Goal: Use online tool/utility: Utilize a website feature to perform a specific function

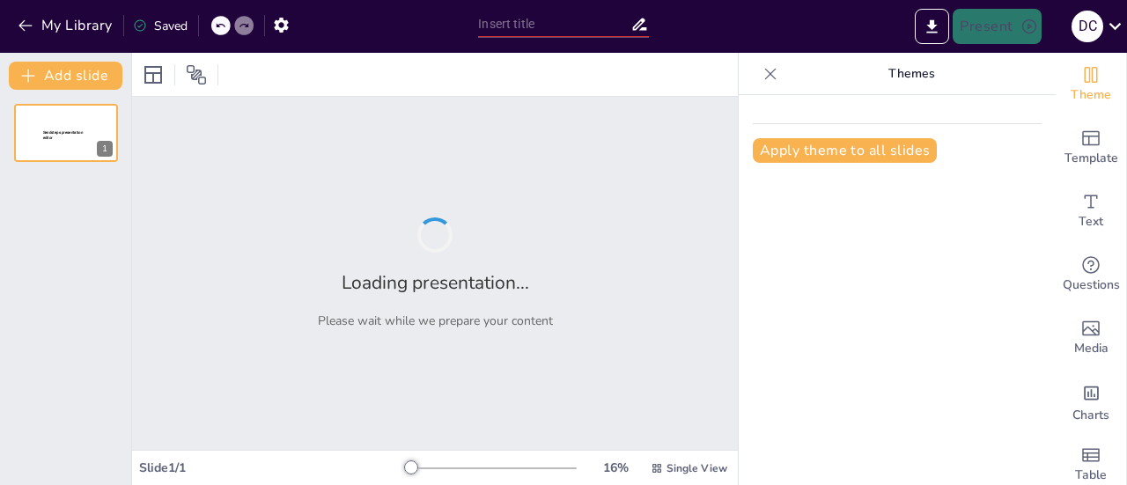
type input "Unlocking Potential: Establishing a Reliance Animation Centre in [GEOGRAPHIC_DA…"
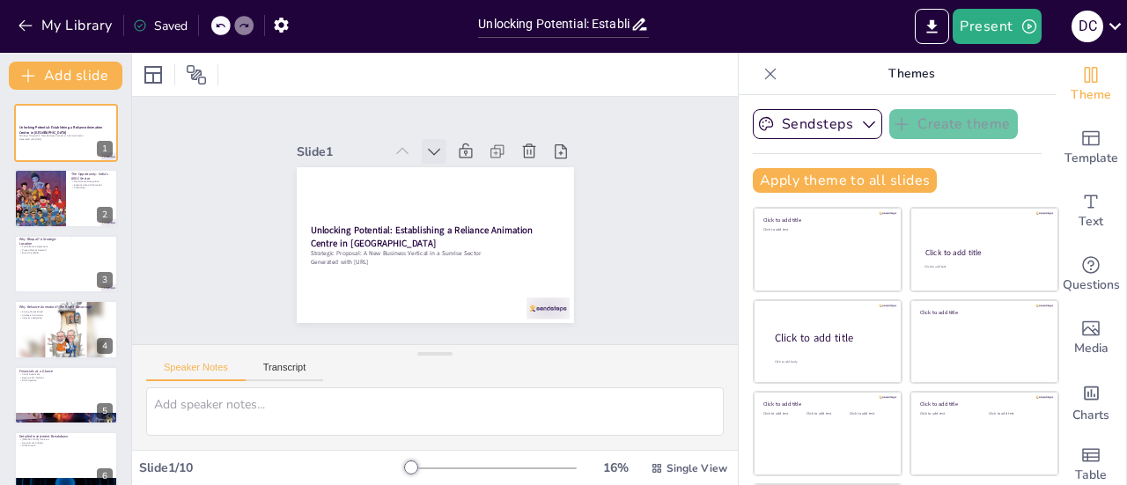
click at [445, 144] on icon at bounding box center [456, 154] width 22 height 22
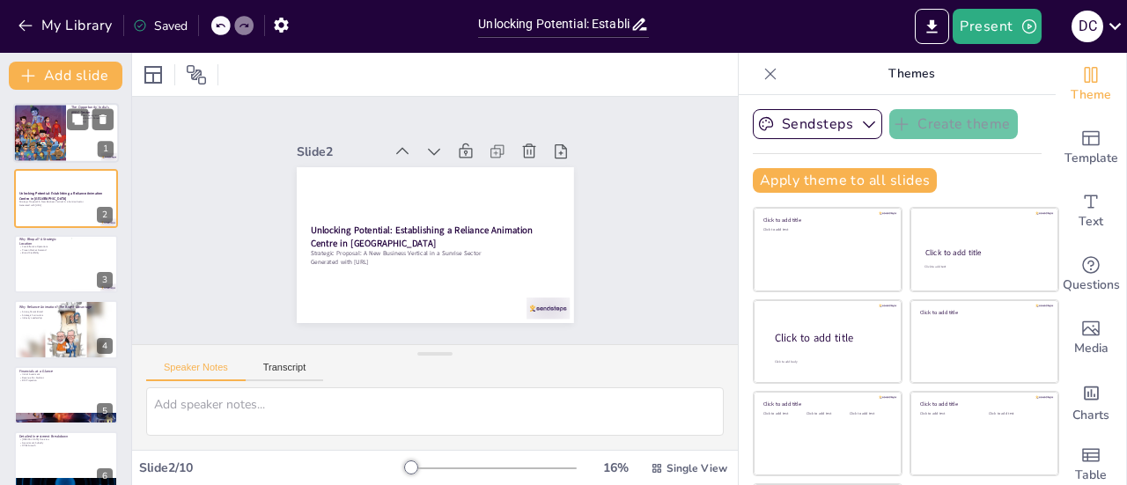
click at [83, 143] on div at bounding box center [66, 133] width 106 height 60
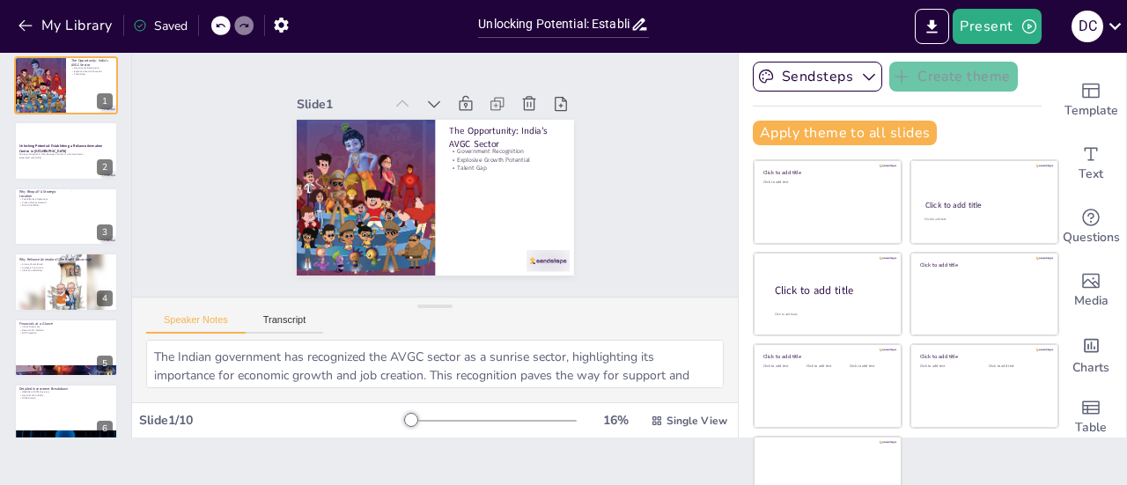
scroll to position [79, 0]
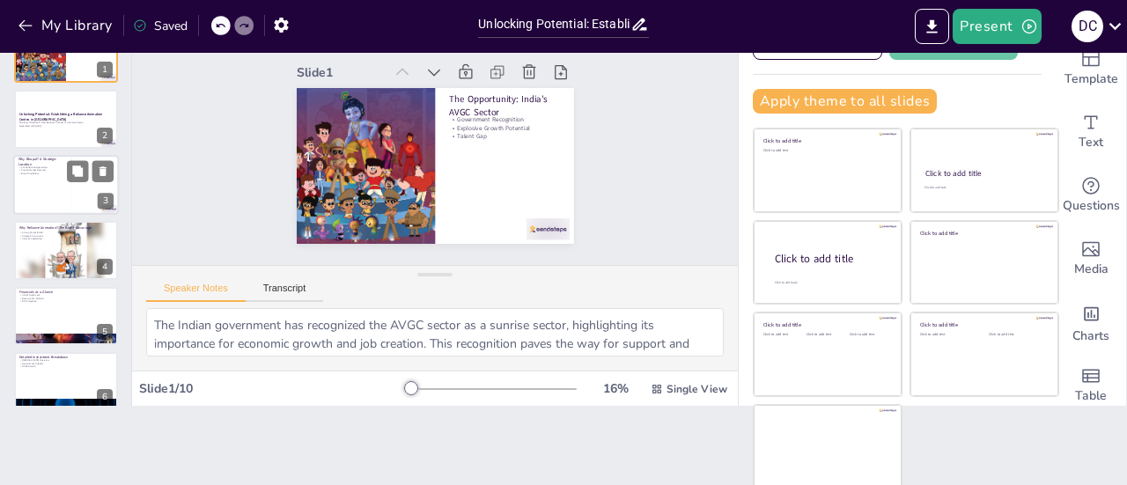
click at [35, 189] on div at bounding box center [66, 185] width 106 height 60
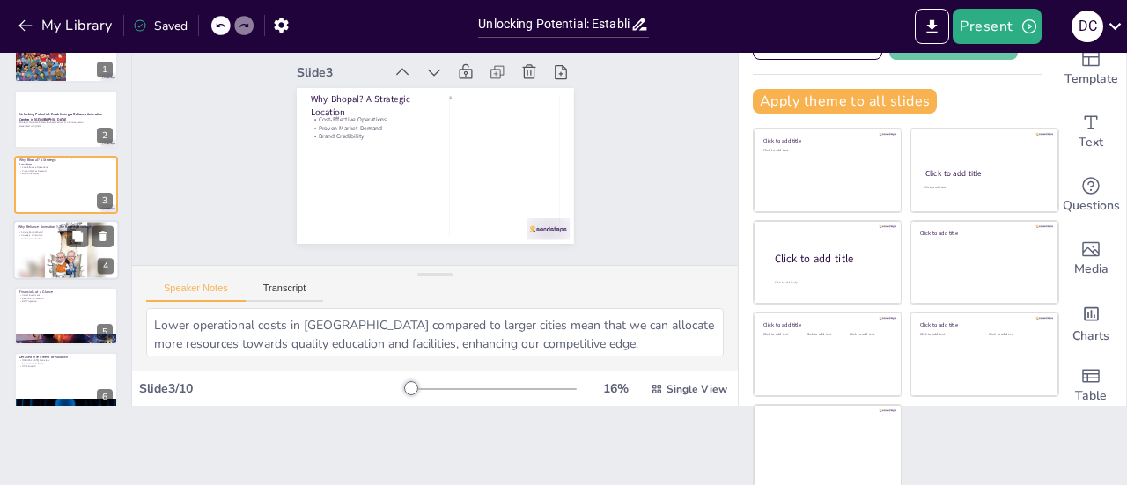
click at [30, 257] on div at bounding box center [66, 250] width 106 height 62
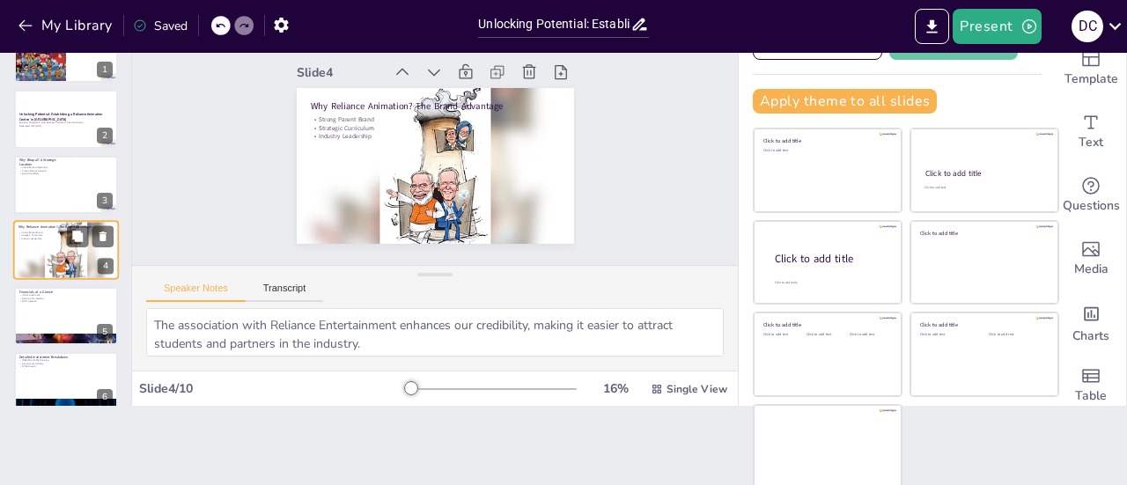
scroll to position [42, 0]
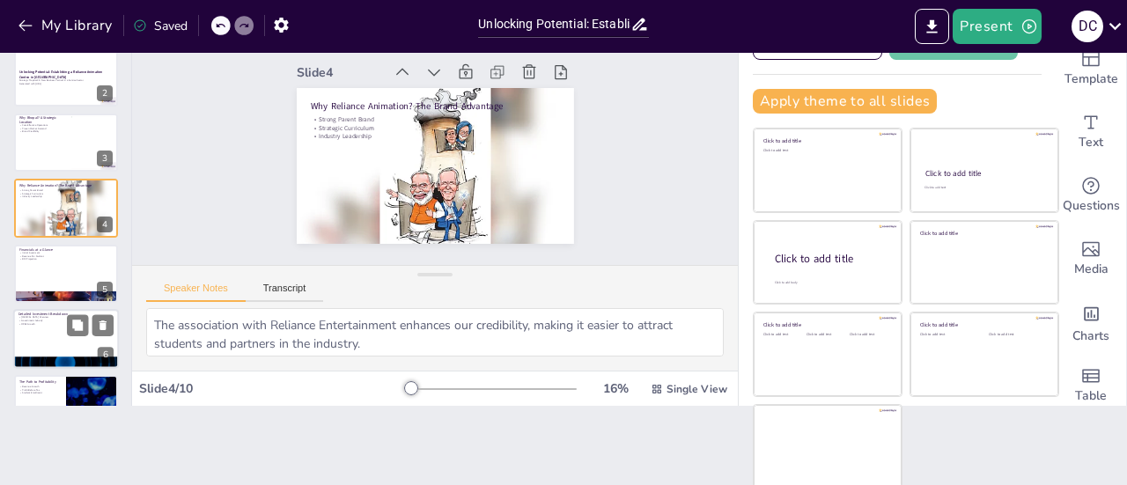
click at [49, 324] on p "OPEX Growth" at bounding box center [65, 324] width 95 height 4
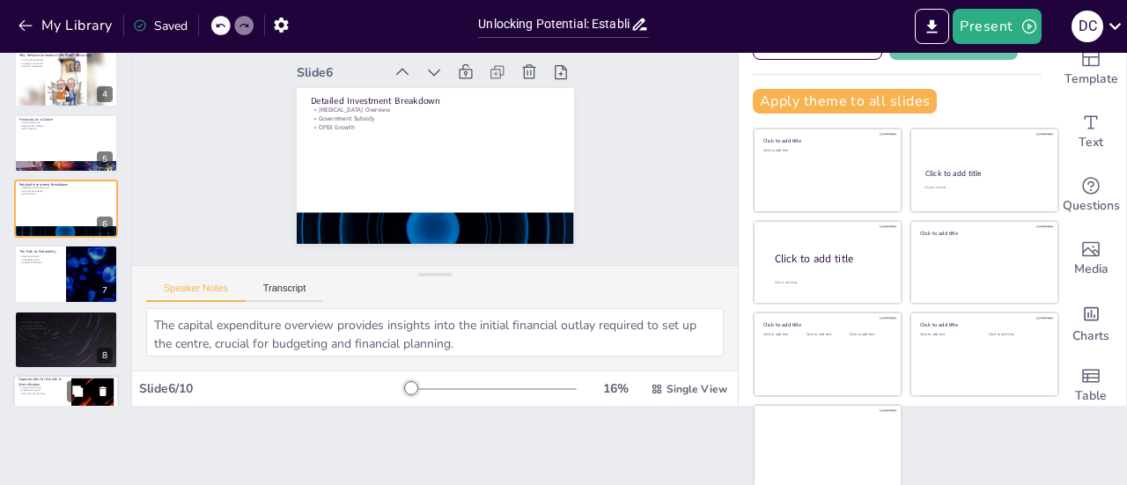
click at [54, 386] on p "Corporate Training" at bounding box center [42, 388] width 48 height 4
type textarea "Offering corporate training can create additional revenue streams and strengthe…"
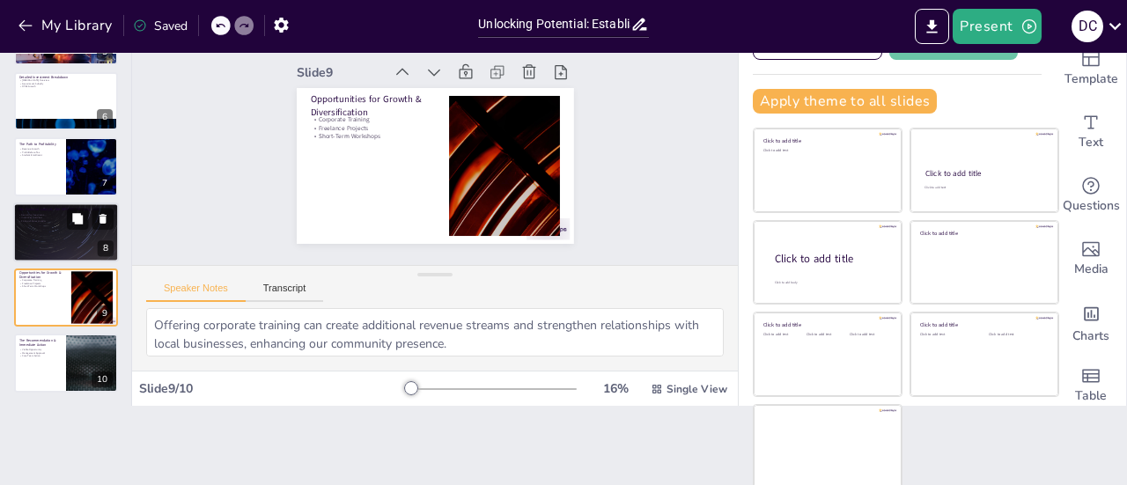
scroll to position [0, 0]
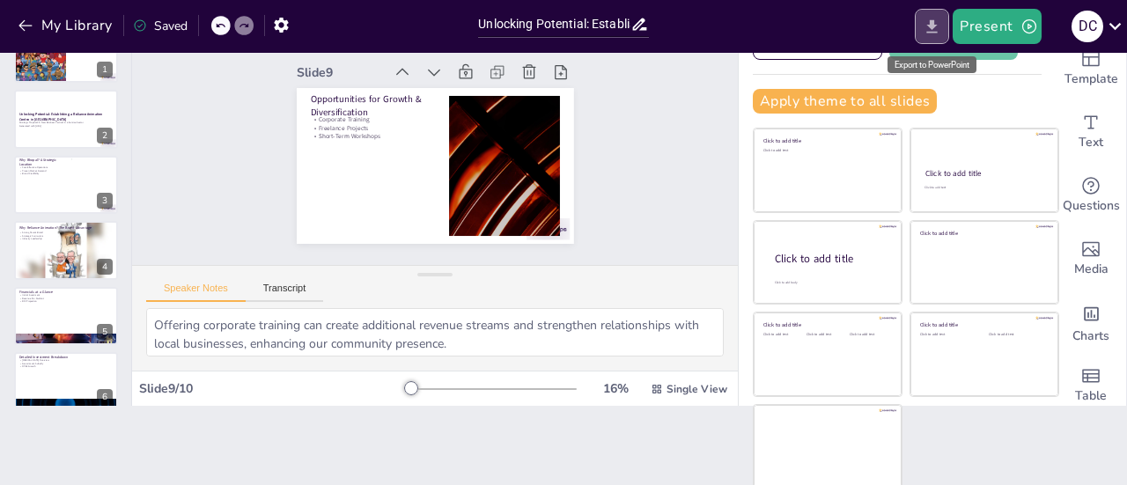
click at [933, 26] on icon "Export to PowerPoint" at bounding box center [932, 25] width 11 height 13
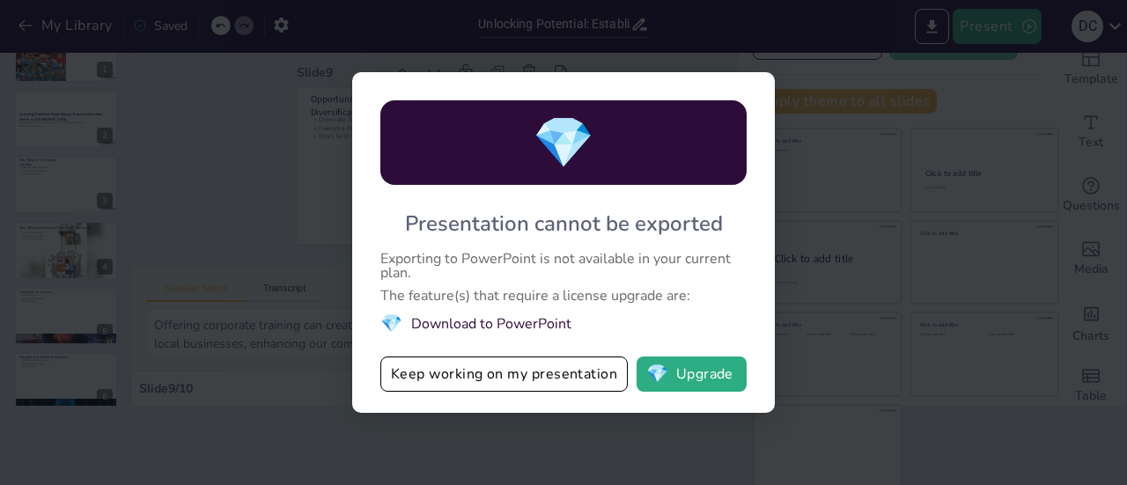
click at [434, 322] on li "💎 Download to PowerPoint" at bounding box center [563, 324] width 366 height 24
click at [282, 214] on div "💎 Presentation cannot be exported Exporting to PowerPoint is not available in y…" at bounding box center [563, 242] width 1127 height 485
click at [345, 196] on div "💎 Presentation cannot be exported Exporting to PowerPoint is not available in y…" at bounding box center [563, 242] width 1127 height 485
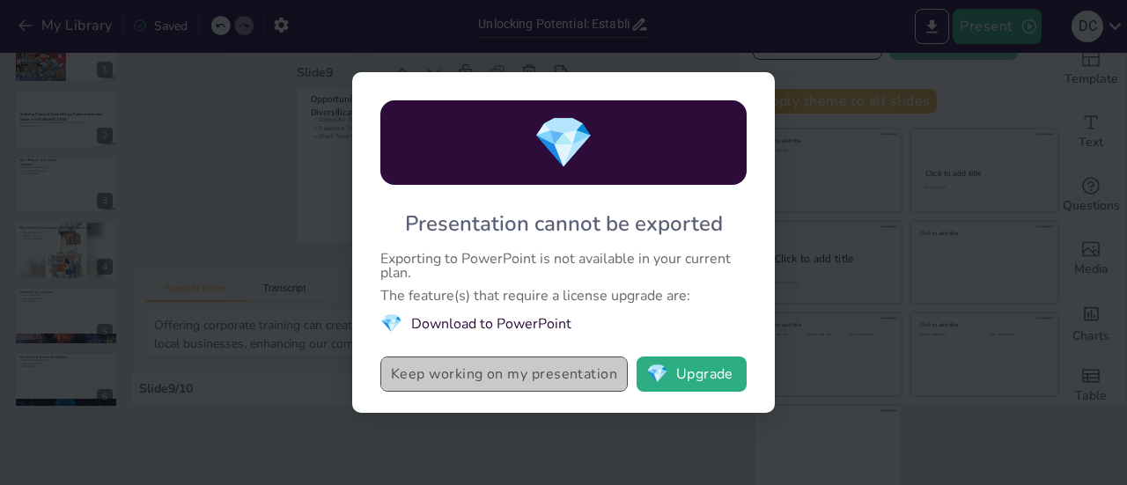
click at [550, 378] on button "Keep working on my presentation" at bounding box center [503, 373] width 247 height 35
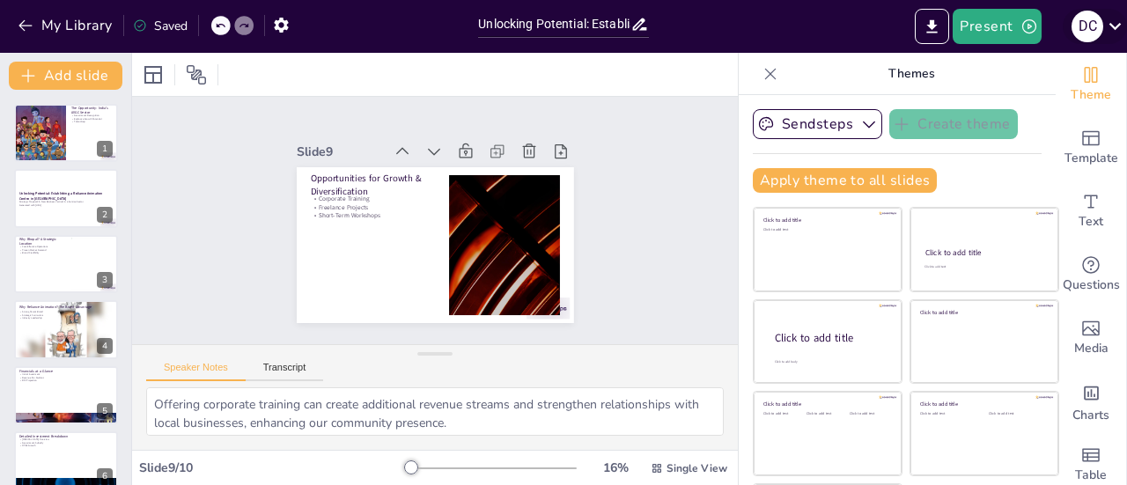
click at [1118, 18] on icon at bounding box center [1115, 26] width 24 height 24
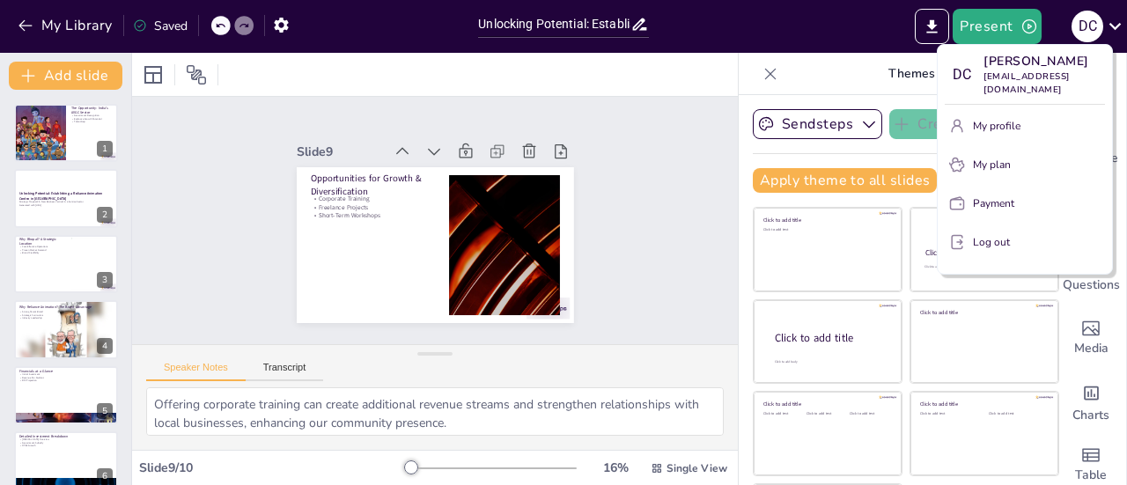
click at [996, 234] on p "Log out" at bounding box center [991, 242] width 37 height 16
